Goal: Use online tool/utility: Utilize a website feature to perform a specific function

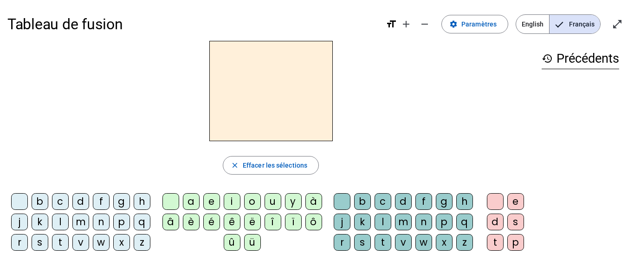
click at [89, 201] on div "d" at bounding box center [80, 201] width 17 height 17
click at [274, 203] on div "u" at bounding box center [273, 201] width 17 height 17
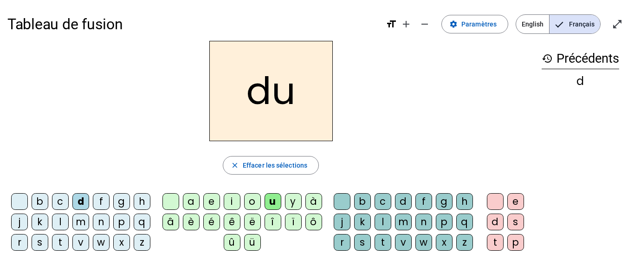
click at [69, 243] on div "t" at bounding box center [60, 242] width 17 height 17
click at [192, 199] on div "a" at bounding box center [191, 201] width 17 height 17
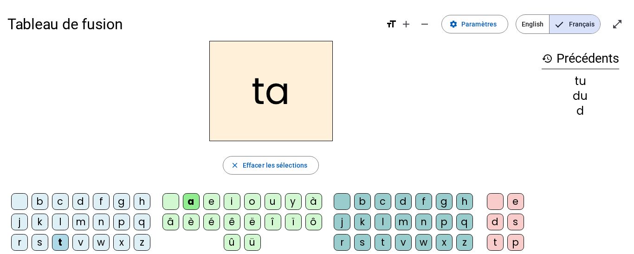
click at [208, 204] on div "e" at bounding box center [211, 201] width 17 height 17
click at [89, 200] on div "d" at bounding box center [80, 201] width 17 height 17
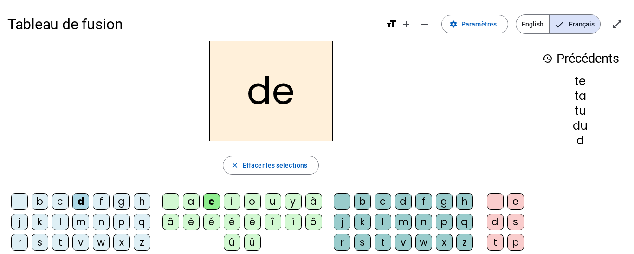
click at [28, 225] on div "j" at bounding box center [19, 222] width 17 height 17
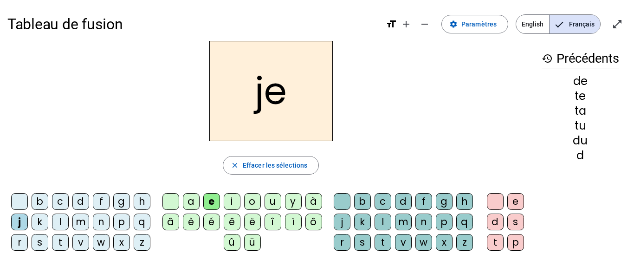
click at [89, 219] on div "m" at bounding box center [80, 222] width 17 height 17
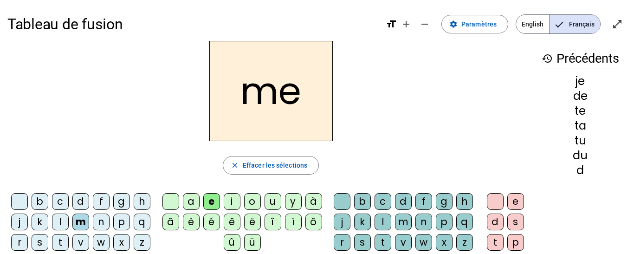
click at [191, 200] on div "a" at bounding box center [191, 201] width 17 height 17
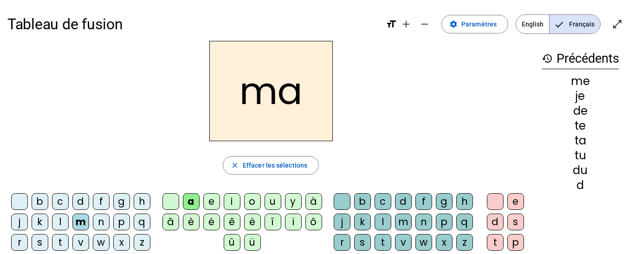
click at [391, 218] on div "l" at bounding box center [383, 222] width 17 height 17
